Goal: Information Seeking & Learning: Learn about a topic

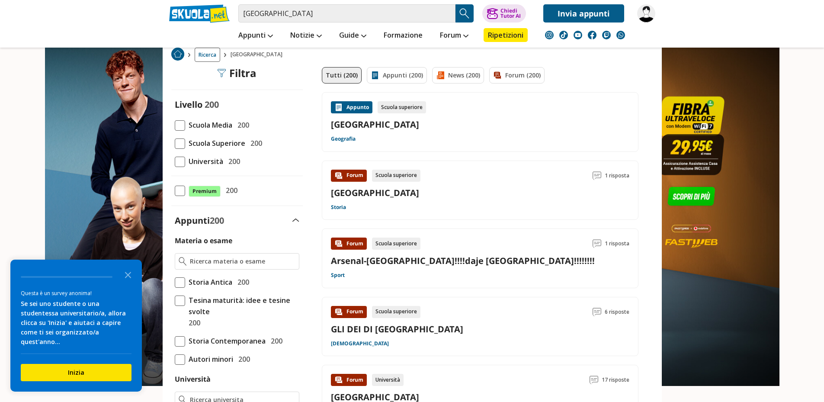
scroll to position [43, 0]
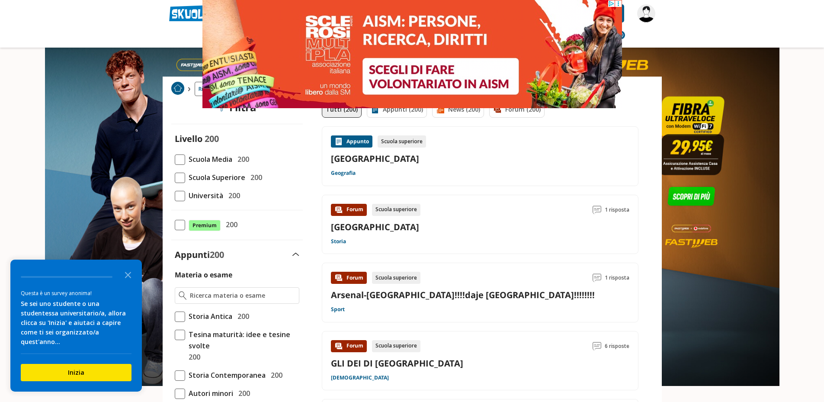
scroll to position [0, 0]
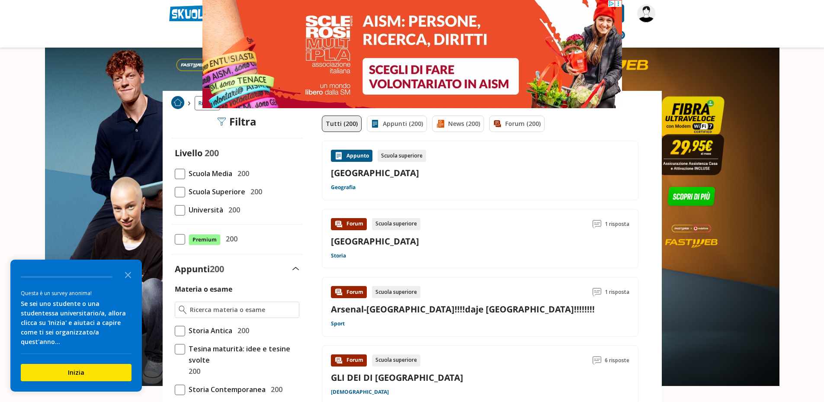
click at [346, 185] on link "Geografia" at bounding box center [343, 187] width 25 height 7
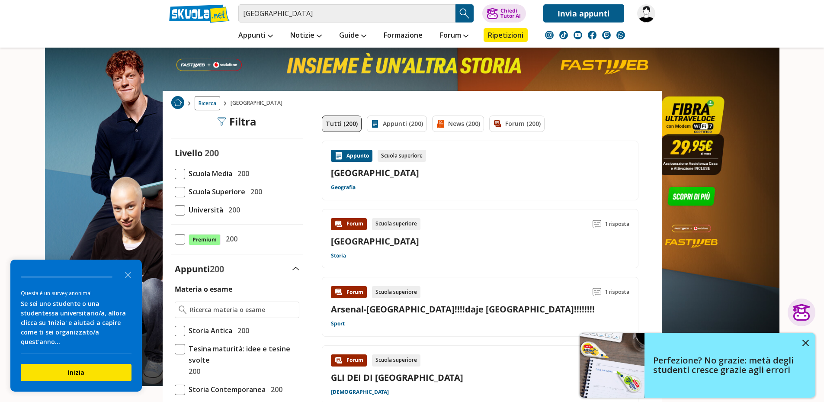
click at [180, 176] on span at bounding box center [180, 174] width 10 height 10
click at [175, 173] on input "Scuola Media 200" at bounding box center [175, 173] width 0 height 0
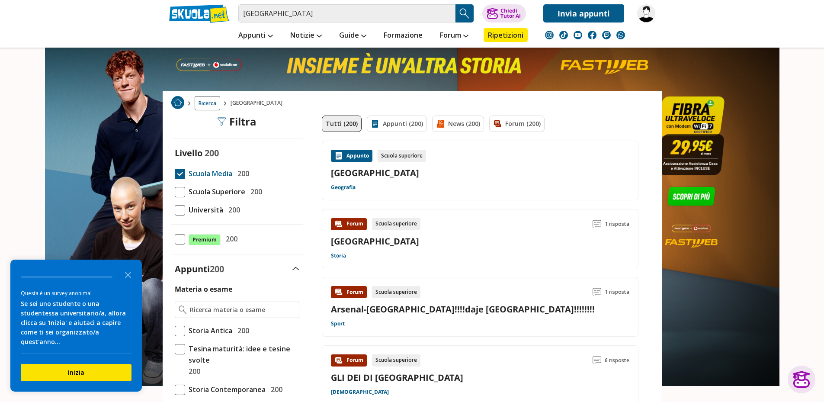
scroll to position [84, 0]
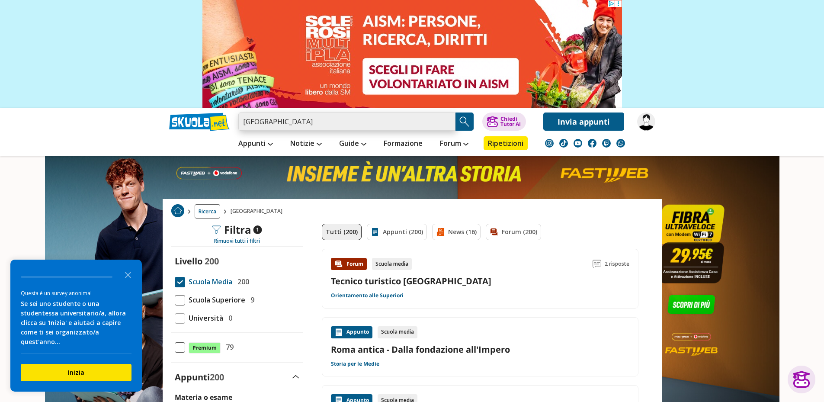
click at [268, 122] on input "[GEOGRAPHIC_DATA]" at bounding box center [346, 121] width 217 height 18
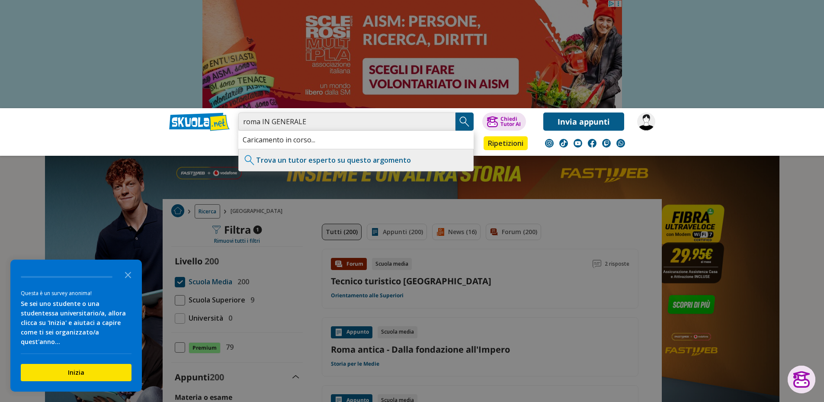
type input "roma IN GENERALE"
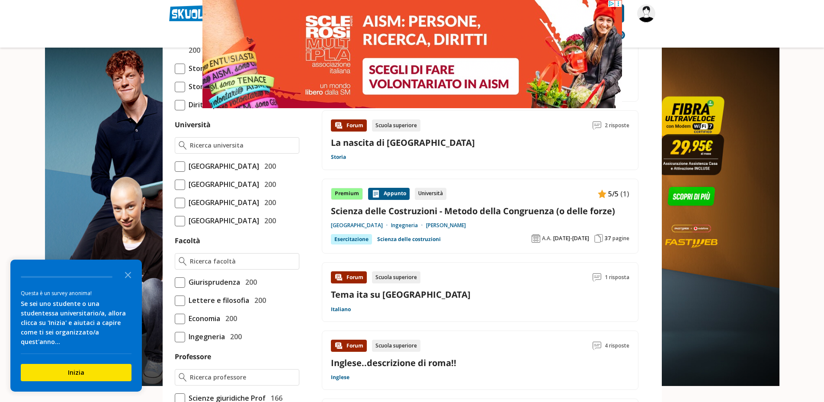
click at [380, 294] on link "Tema ita su [GEOGRAPHIC_DATA]" at bounding box center [401, 294] width 140 height 12
